Goal: Transaction & Acquisition: Obtain resource

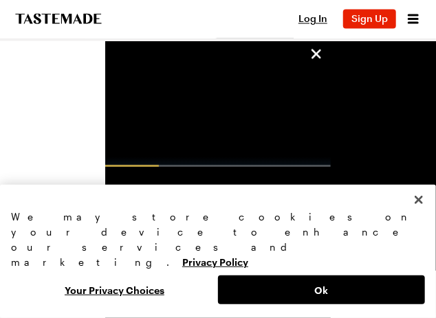
scroll to position [612, 0]
click at [420, 215] on button "Close" at bounding box center [418, 200] width 30 height 30
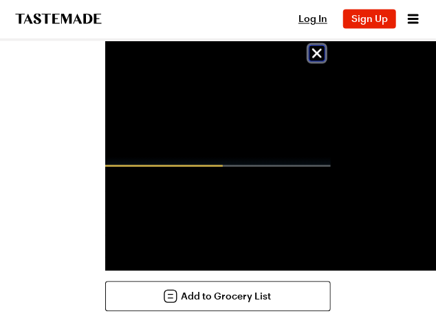
click at [325, 55] on icon "unsticky" at bounding box center [317, 53] width 16 height 16
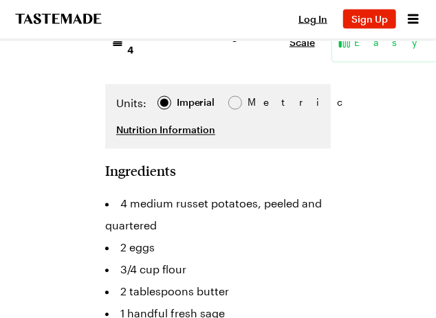
scroll to position [532, 0]
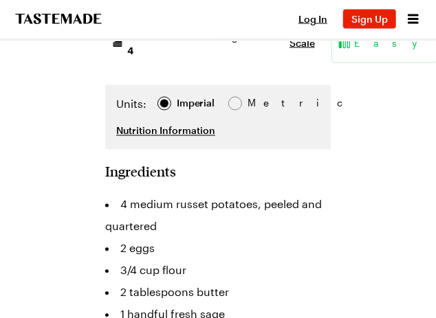
click at [320, 115] on div "Units: Imperial Imperial Metric Metric" at bounding box center [217, 105] width 203 height 19
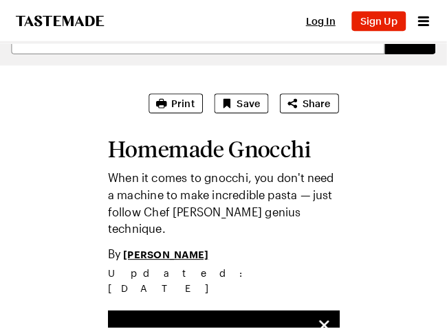
scroll to position [0, 0]
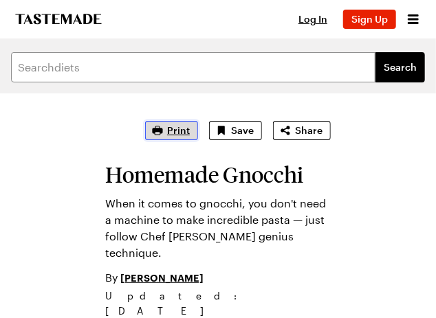
click at [190, 134] on span "Print" at bounding box center [178, 131] width 23 height 14
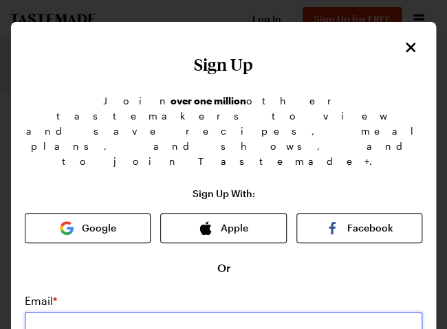
click at [109, 312] on input "email" at bounding box center [223, 327] width 397 height 30
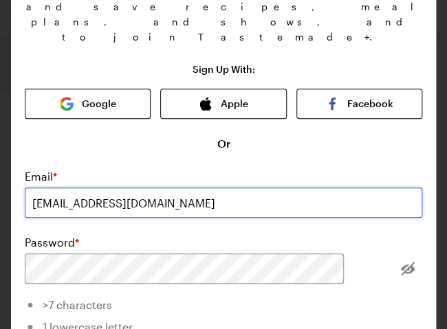
scroll to position [125, 0]
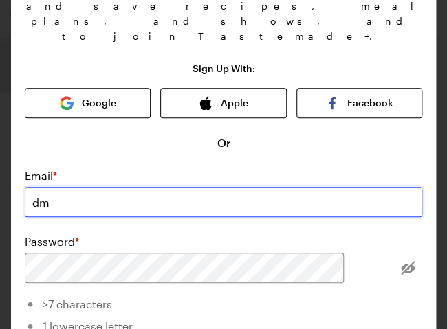
type input "d"
type input "men9107@aol.com"
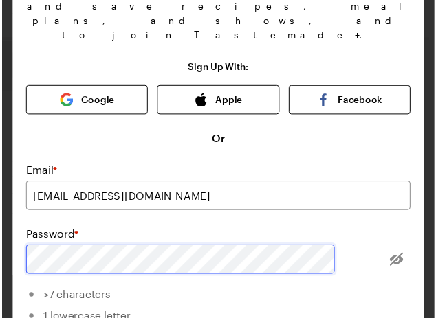
scroll to position [0, 0]
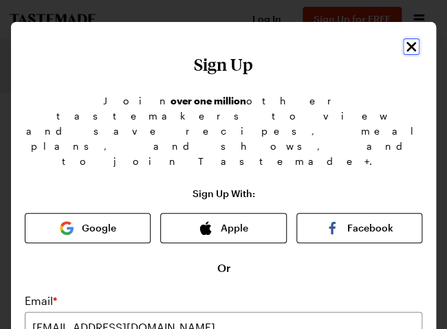
click at [406, 46] on icon "Close" at bounding box center [411, 47] width 10 height 10
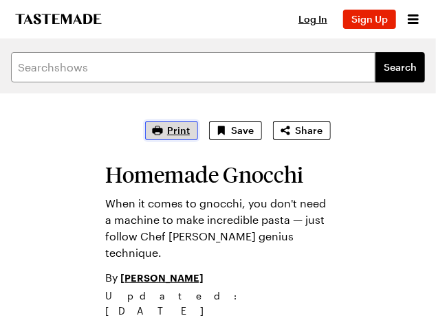
click at [190, 129] on span "Print" at bounding box center [178, 131] width 23 height 14
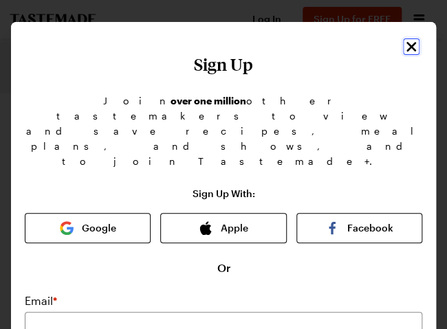
click at [403, 43] on icon "Close" at bounding box center [411, 46] width 16 height 16
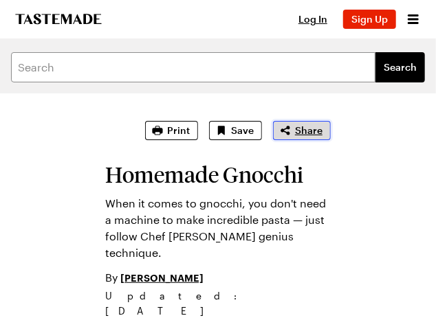
click at [322, 136] on span "Share" at bounding box center [308, 131] width 27 height 14
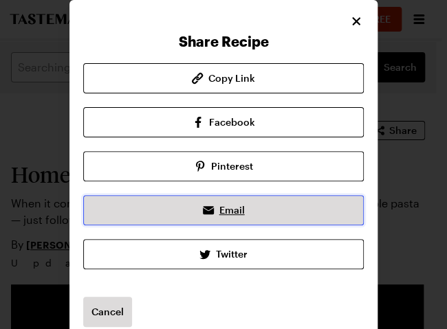
click at [229, 213] on span "Email" at bounding box center [231, 210] width 25 height 14
click at [200, 215] on icon at bounding box center [208, 210] width 16 height 16
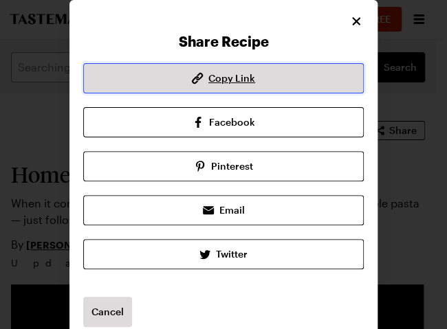
click at [241, 80] on span "Copy Link" at bounding box center [231, 78] width 47 height 14
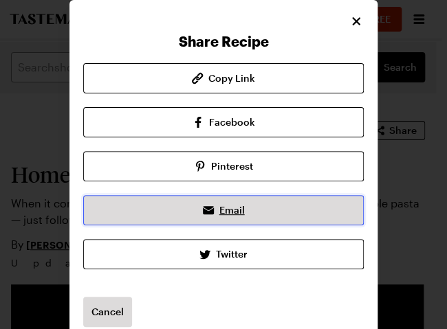
click at [221, 213] on span "Email" at bounding box center [231, 210] width 25 height 14
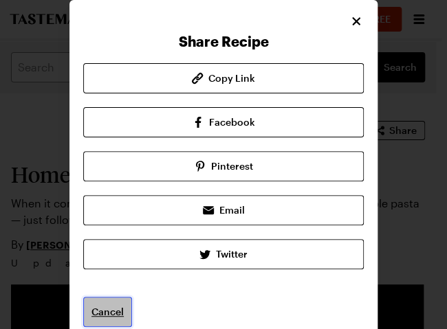
click at [103, 318] on button "Cancel" at bounding box center [107, 312] width 49 height 30
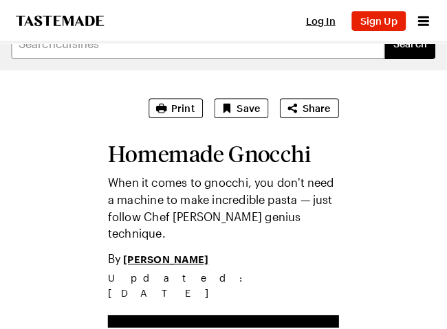
scroll to position [25, 0]
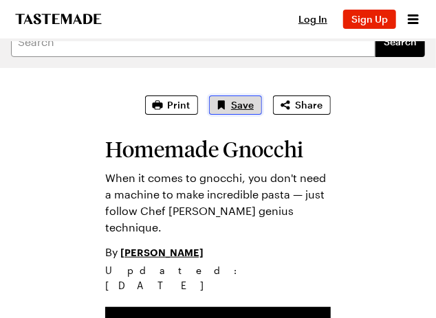
click at [262, 109] on button "Save" at bounding box center [235, 105] width 53 height 19
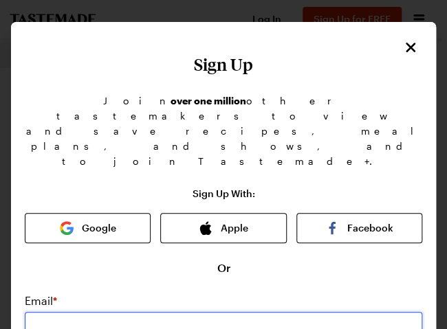
click at [111, 312] on input "email" at bounding box center [223, 327] width 397 height 30
type input "men9107@aol.com"
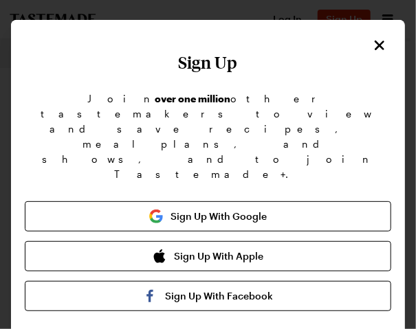
scroll to position [0, 0]
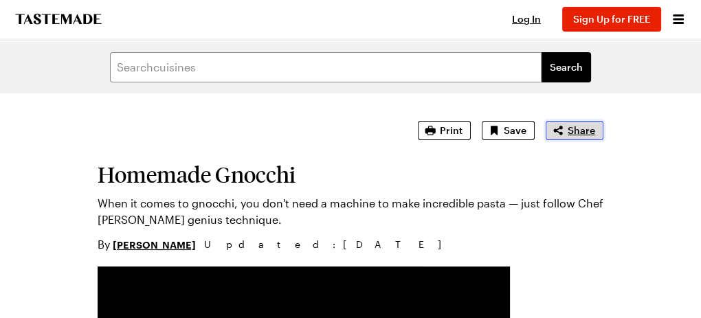
click at [595, 133] on span "Share" at bounding box center [581, 131] width 27 height 14
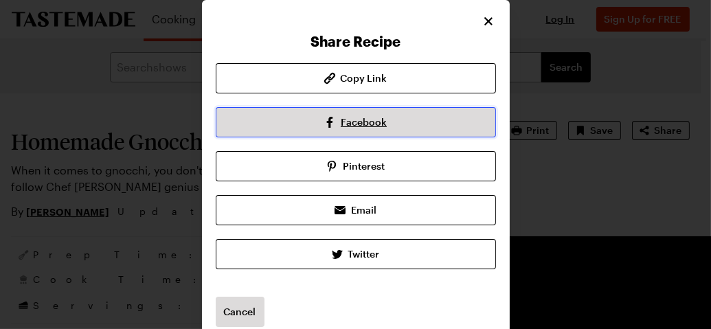
click at [372, 122] on span "Facebook" at bounding box center [364, 122] width 46 height 14
click at [375, 119] on span "Facebook" at bounding box center [364, 122] width 46 height 14
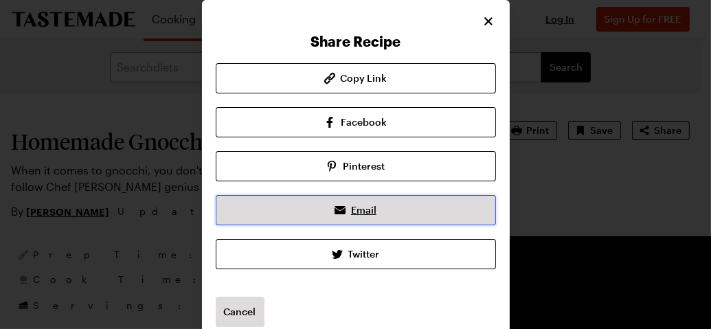
click at [356, 215] on span "Email" at bounding box center [363, 210] width 25 height 14
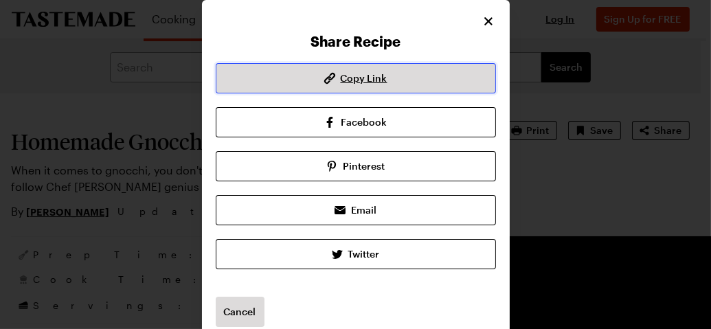
click at [370, 82] on span "Copy Link" at bounding box center [364, 78] width 47 height 14
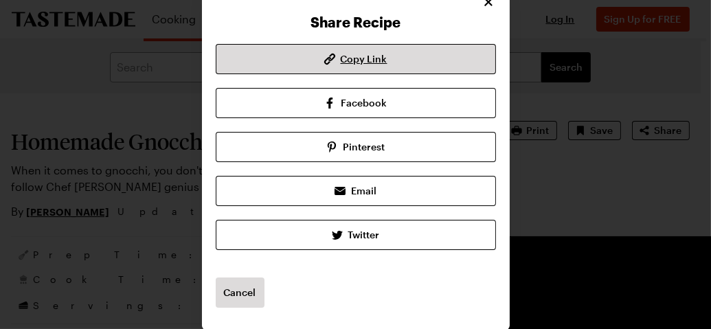
scroll to position [20, 0]
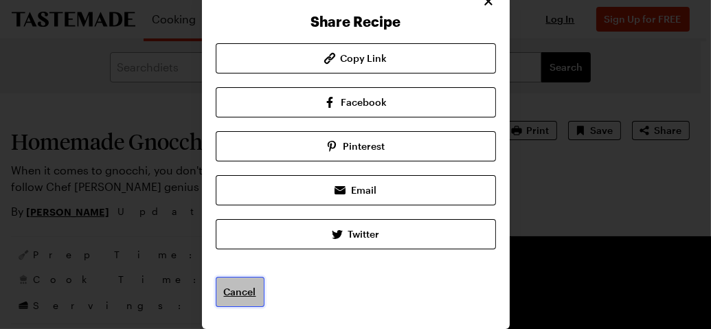
click at [233, 304] on button "Cancel" at bounding box center [240, 292] width 49 height 30
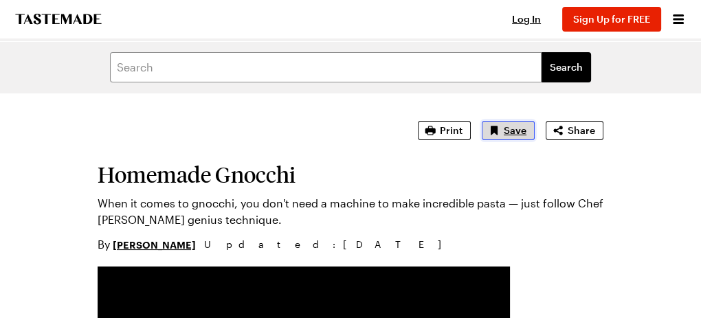
click at [535, 137] on button "Save" at bounding box center [508, 130] width 53 height 19
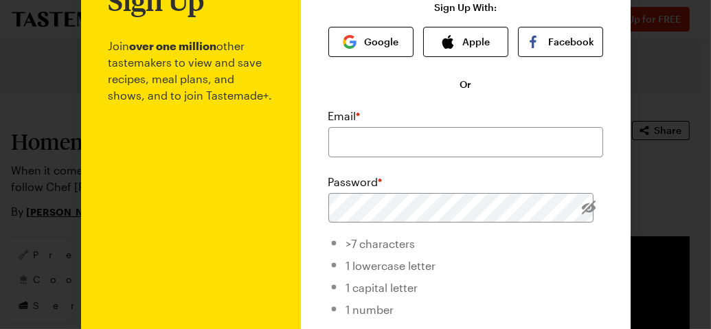
scroll to position [62, 0]
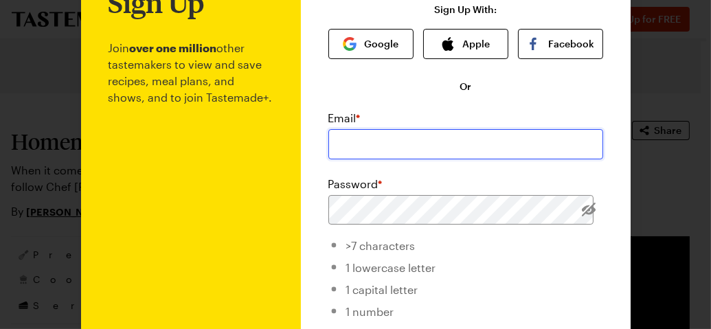
click at [362, 148] on input "email" at bounding box center [466, 144] width 275 height 30
type input "men9107@aol.com"
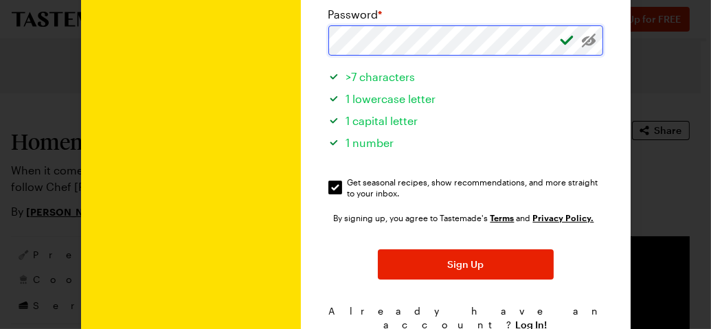
scroll to position [232, 0]
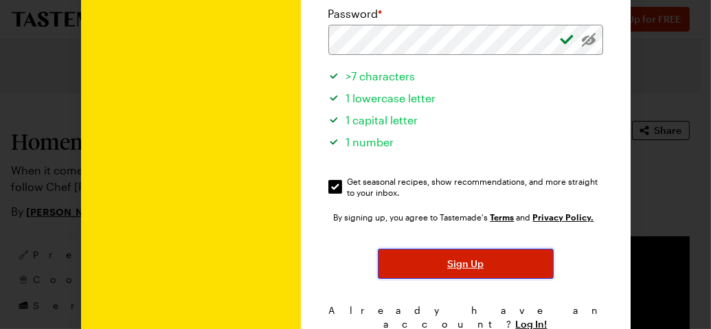
click at [468, 268] on span "Sign Up" at bounding box center [465, 264] width 36 height 14
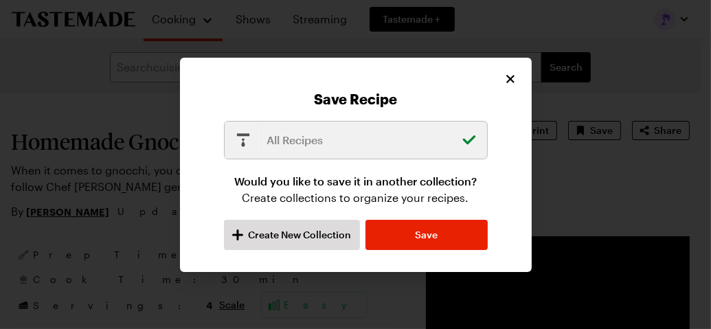
type textarea "x"
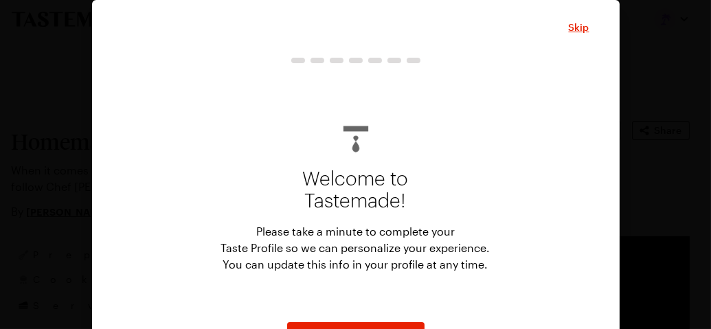
scroll to position [45, 0]
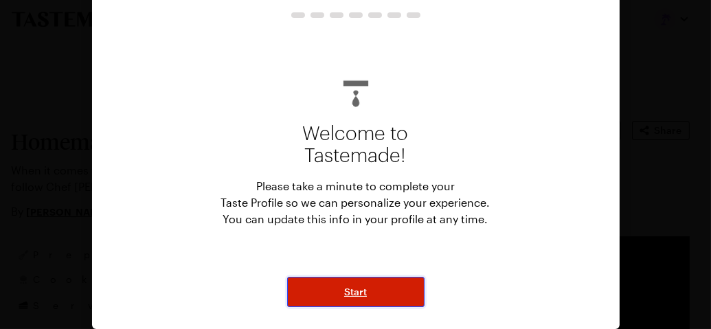
click at [348, 300] on button "Start" at bounding box center [355, 292] width 137 height 30
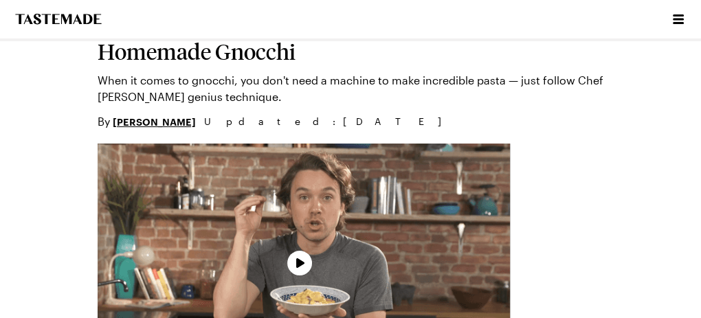
type textarea "x"
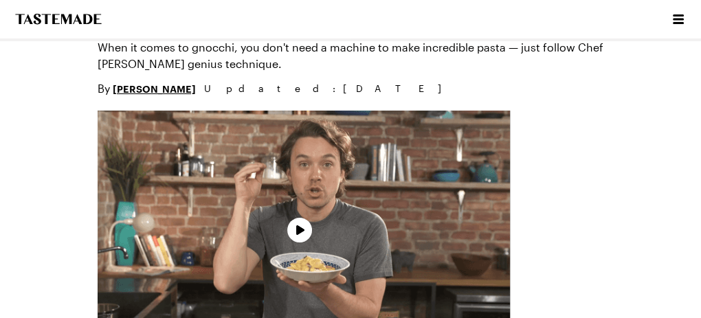
scroll to position [168, 0]
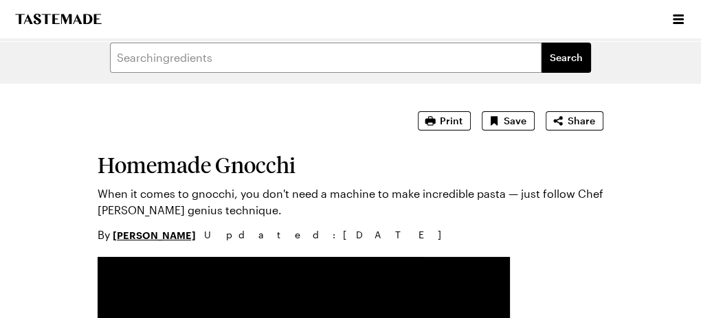
scroll to position [0, 0]
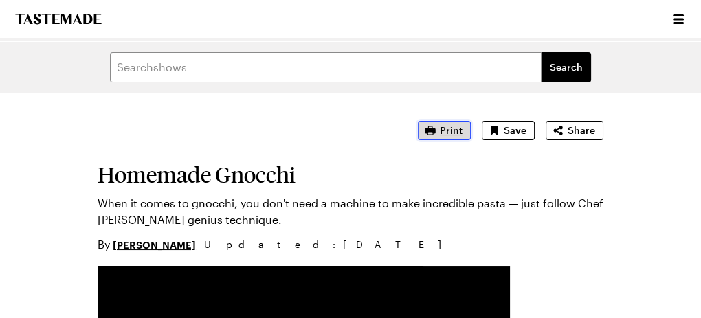
click at [463, 135] on span "Print" at bounding box center [451, 131] width 23 height 14
click at [471, 138] on button "Print" at bounding box center [444, 130] width 53 height 19
click at [463, 135] on span "Print" at bounding box center [451, 131] width 23 height 14
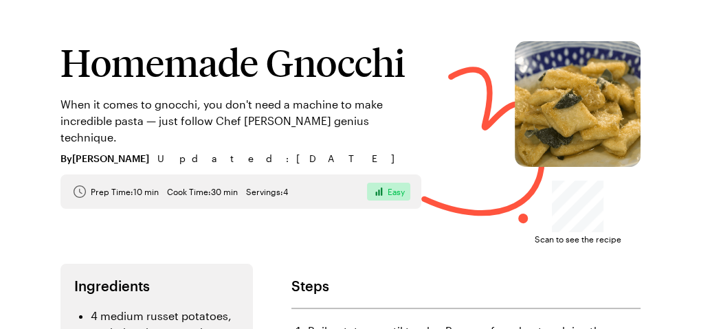
click at [605, 104] on img at bounding box center [578, 104] width 126 height 126
click at [410, 48] on h1 "Homemade Gnocchi" at bounding box center [240, 61] width 361 height 41
click at [447, 279] on h2 "Steps" at bounding box center [465, 286] width 349 height 16
